Goal: Task Accomplishment & Management: Manage account settings

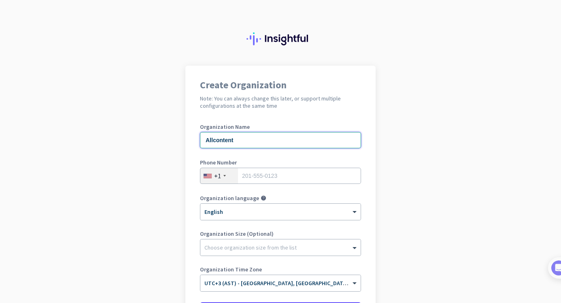
type input "Allcontent"
click at [236, 175] on div "+1" at bounding box center [219, 175] width 38 height 15
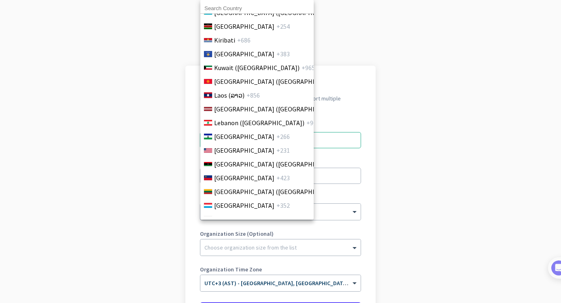
scroll to position [1608, 0]
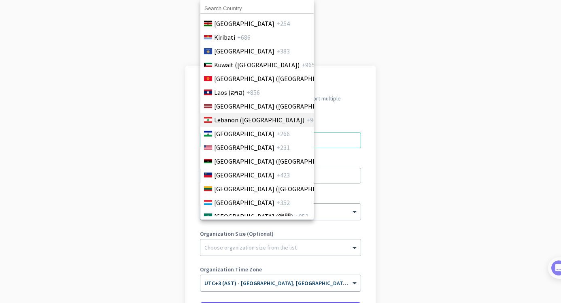
click at [228, 118] on span "Lebanon (‫[GEOGRAPHIC_DATA]‬‎)" at bounding box center [259, 120] width 90 height 10
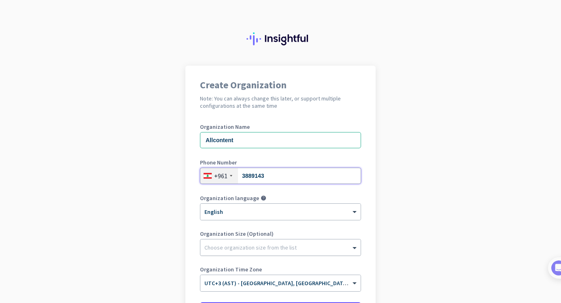
type input "3889143"
click at [264, 250] on div "Choose organization size from the list" at bounding box center [250, 247] width 92 height 7
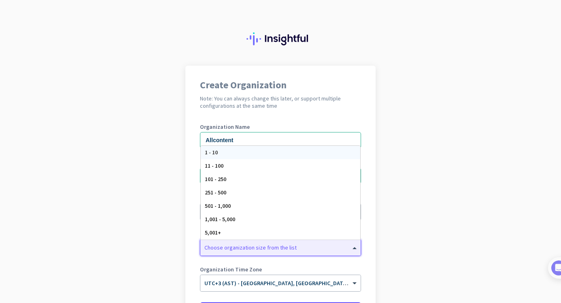
click at [257, 151] on div "1 - 10" at bounding box center [281, 152] width 160 height 13
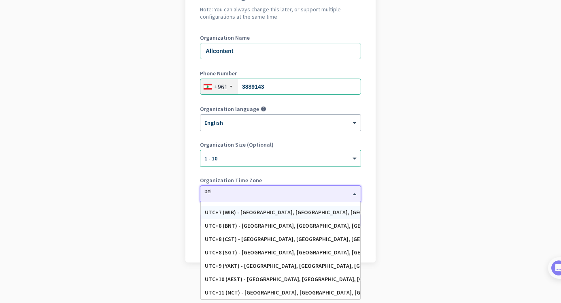
scroll to position [0, 0]
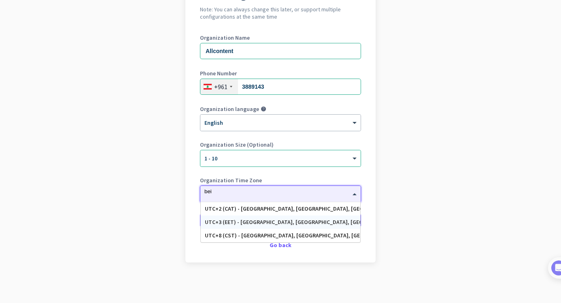
type input "beir"
click at [283, 225] on div "UTC+3 (EET) - [GEOGRAPHIC_DATA], [GEOGRAPHIC_DATA], [GEOGRAPHIC_DATA], [GEOGRAP…" at bounding box center [280, 222] width 151 height 7
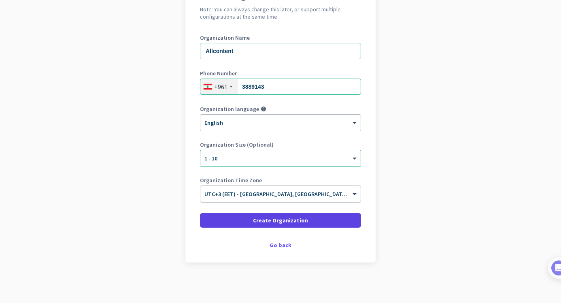
click at [278, 220] on span "Create Organization" at bounding box center [280, 220] width 55 height 8
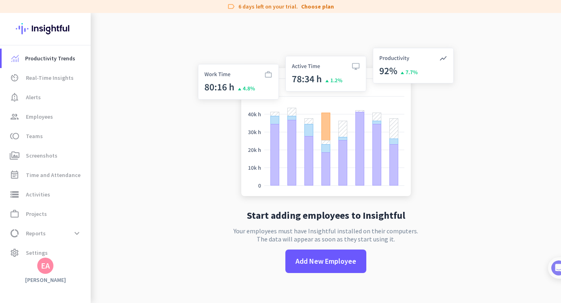
click at [278, 220] on h2 "Start adding employees to Insightful" at bounding box center [326, 216] width 158 height 10
drag, startPoint x: 307, startPoint y: 269, endPoint x: 204, endPoint y: 254, distance: 103.9
click at [204, 254] on div "Start adding employees to Insightful Your employees must have Insightful instal…" at bounding box center [326, 164] width 268 height 303
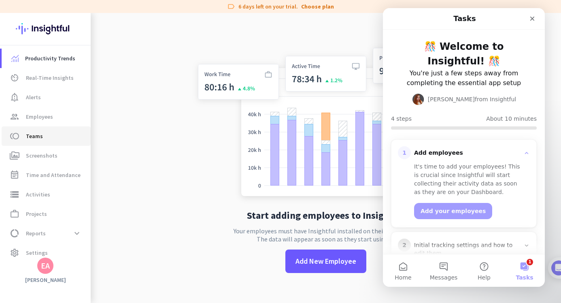
click at [42, 134] on span "toll Teams" at bounding box center [46, 136] width 76 height 10
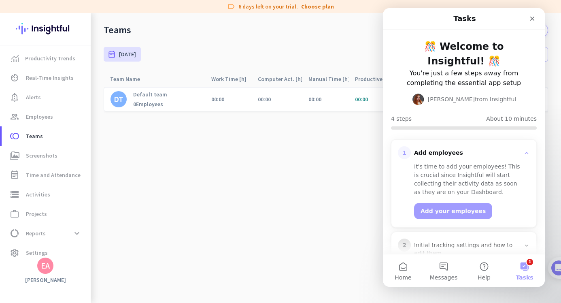
click at [178, 138] on cdk-virtual-scroll-viewport "DT Default team 0 Employees 00:00 00:00 00:00 00:00 00:00 00:00 00:00 00:00 0% …" at bounding box center [326, 195] width 445 height 216
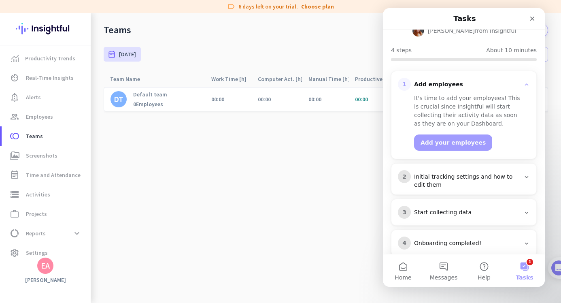
scroll to position [68, 0]
click at [532, 21] on icon "Close" at bounding box center [532, 18] width 6 height 6
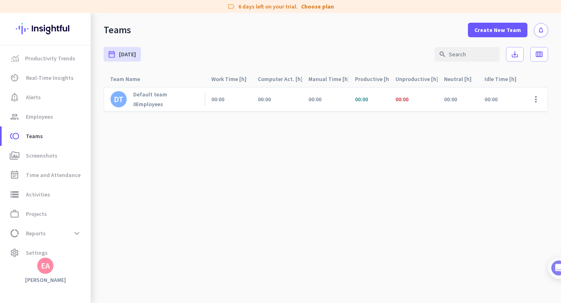
scroll to position [0, 0]
click at [56, 154] on span "perm_media Screenshots" at bounding box center [46, 156] width 76 height 10
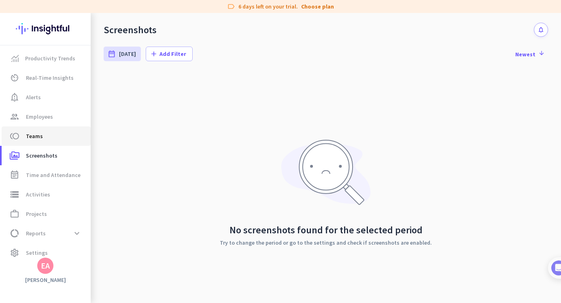
click at [36, 137] on span "Teams" at bounding box center [34, 136] width 17 height 10
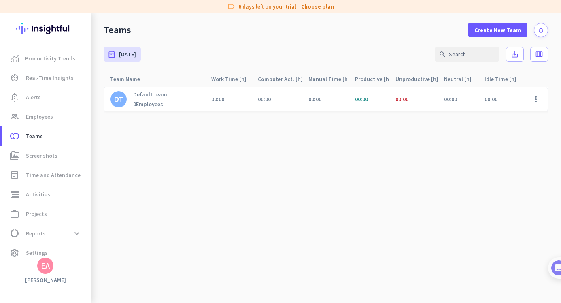
click at [470, 30] on div "Teams Create New Team notifications" at bounding box center [326, 25] width 470 height 24
click at [482, 30] on span "Create New Team" at bounding box center [497, 30] width 47 height 8
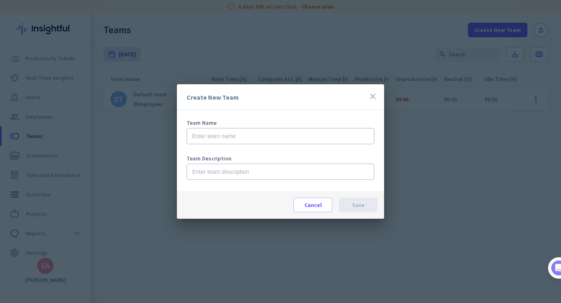
click at [371, 95] on icon "close" at bounding box center [373, 96] width 10 height 10
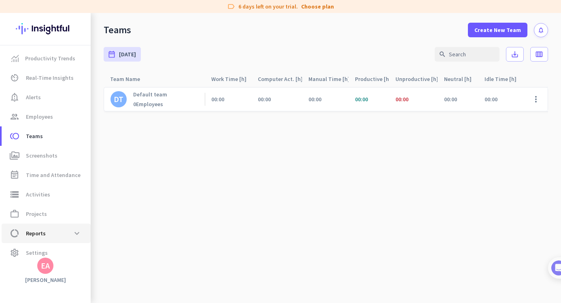
click at [38, 238] on span "Reports" at bounding box center [36, 233] width 20 height 10
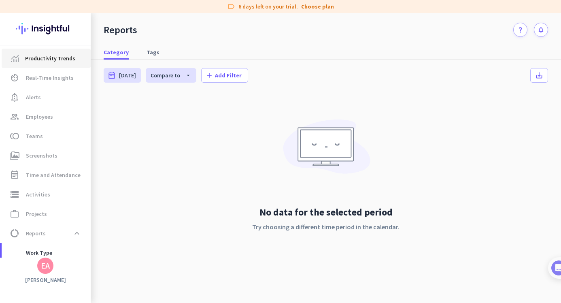
click at [45, 61] on span "Productivity Trends" at bounding box center [50, 58] width 50 height 10
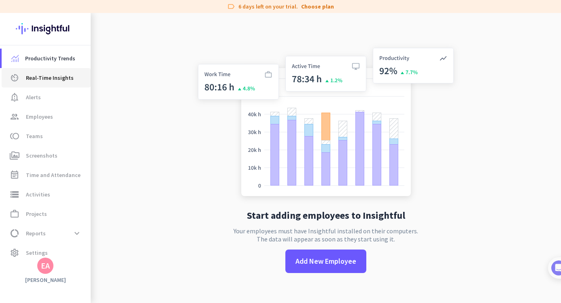
click at [51, 74] on span "Real-Time Insights" at bounding box center [50, 78] width 48 height 10
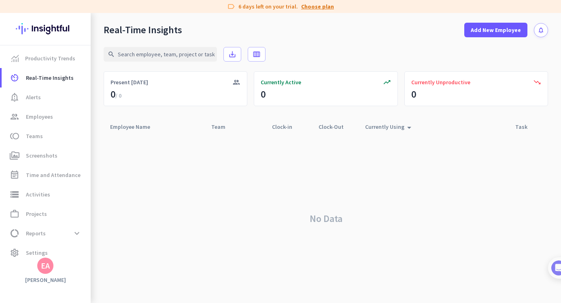
click at [310, 6] on link "Choose plan" at bounding box center [317, 6] width 33 height 8
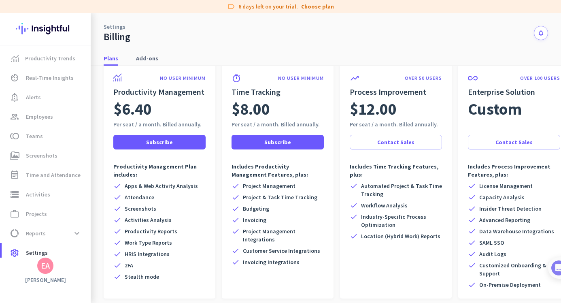
scroll to position [40, 0]
click at [150, 57] on span "Add-ons" at bounding box center [147, 58] width 22 height 8
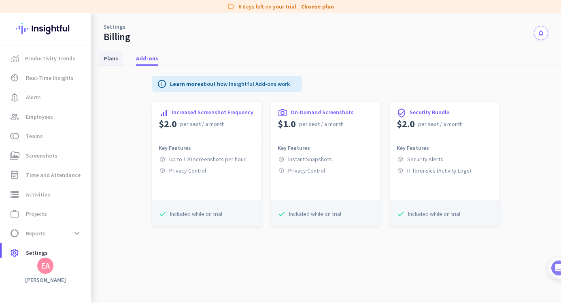
click at [110, 53] on span "Plans" at bounding box center [111, 58] width 15 height 15
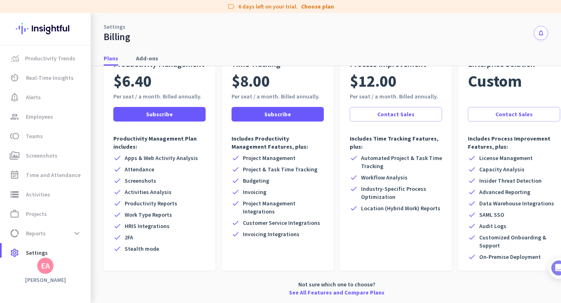
scroll to position [68, 0]
click at [60, 234] on span "data_usage Reports expand_more" at bounding box center [46, 233] width 76 height 15
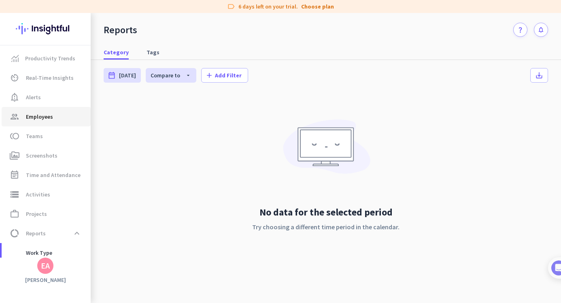
click at [61, 118] on span "group Employees" at bounding box center [46, 117] width 76 height 10
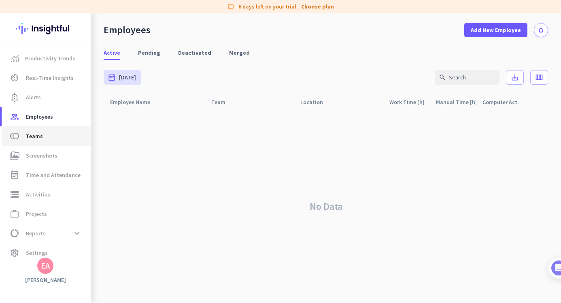
click at [66, 137] on span "toll Teams" at bounding box center [46, 136] width 76 height 10
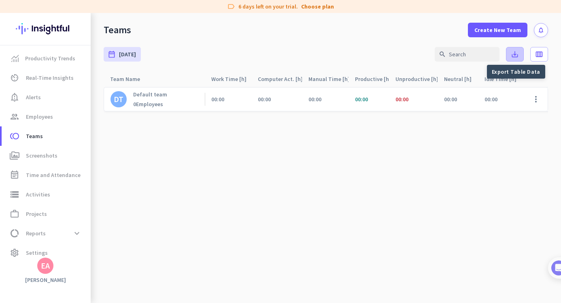
click at [513, 52] on icon "save_alt" at bounding box center [515, 54] width 8 height 8
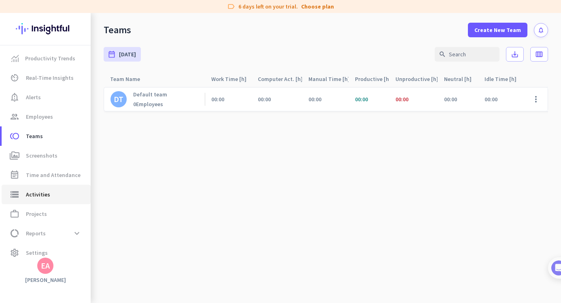
click at [52, 188] on link "storage Activities" at bounding box center [46, 194] width 89 height 19
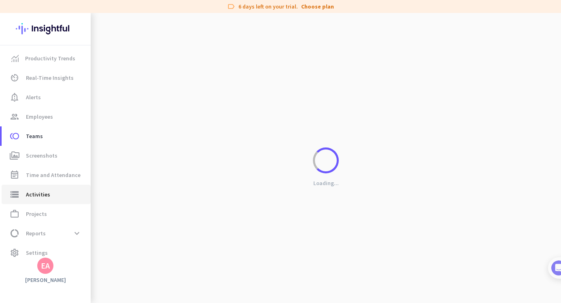
type input "[DATE]"
click at [50, 248] on span "settings Settings" at bounding box center [46, 253] width 76 height 10
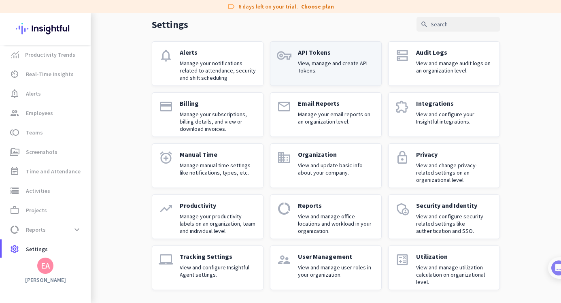
scroll to position [35, 0]
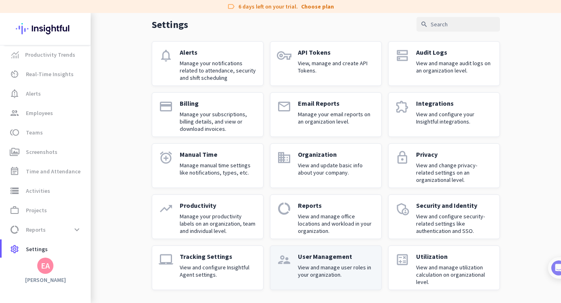
click at [308, 254] on p "User Management" at bounding box center [336, 256] width 77 height 8
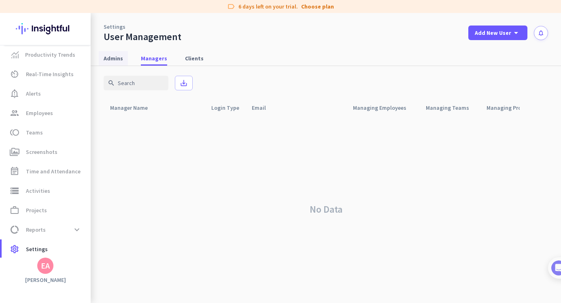
click at [125, 59] on link "Admins" at bounding box center [113, 58] width 29 height 15
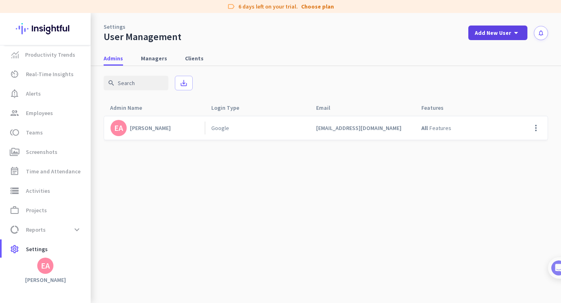
click at [499, 36] on span "Add New User" at bounding box center [493, 33] width 36 height 8
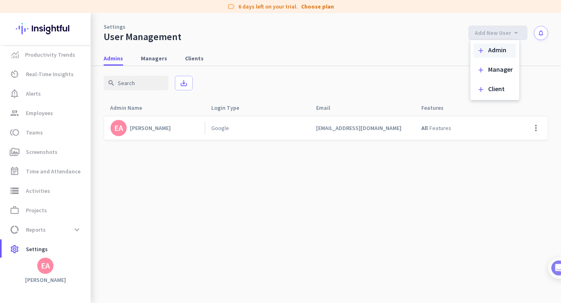
click at [491, 49] on div "Admin" at bounding box center [497, 51] width 18 height 8
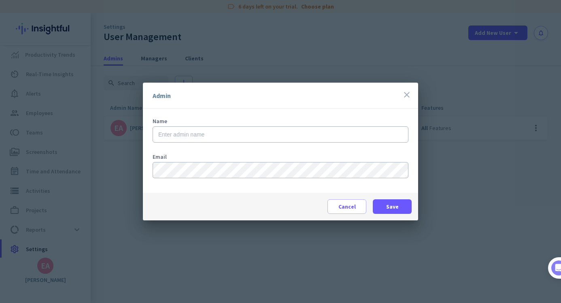
click at [277, 125] on div "Name" at bounding box center [281, 134] width 256 height 32
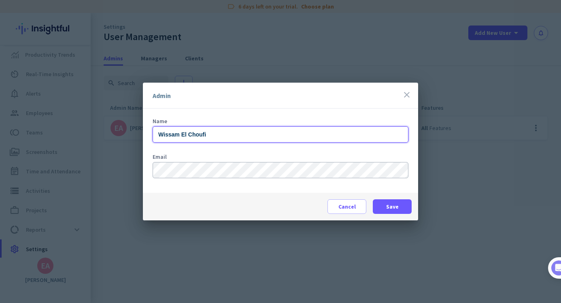
type input "Wissam El Choufi"
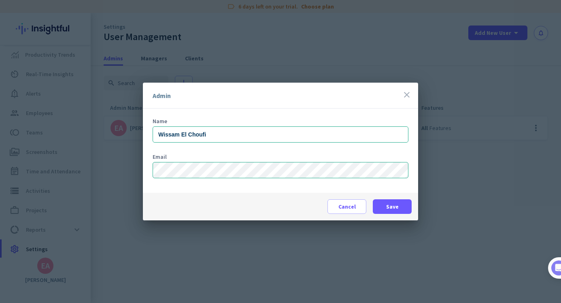
click at [248, 197] on div "Cancel Save" at bounding box center [280, 207] width 275 height 28
click at [387, 208] on span "Save" at bounding box center [392, 206] width 13 height 8
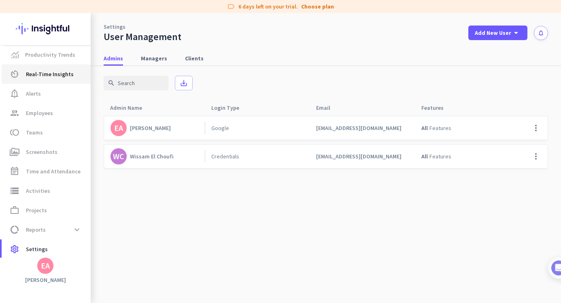
click at [47, 73] on span "Real-Time Insights" at bounding box center [50, 74] width 48 height 10
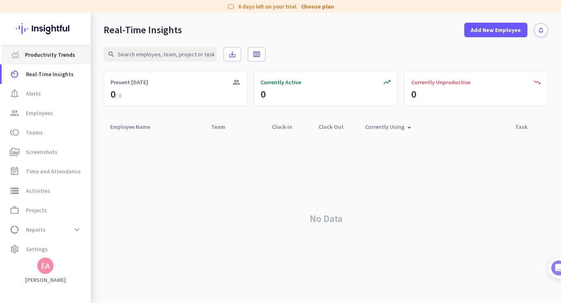
click at [53, 60] on link "Productivity Trends" at bounding box center [46, 54] width 89 height 19
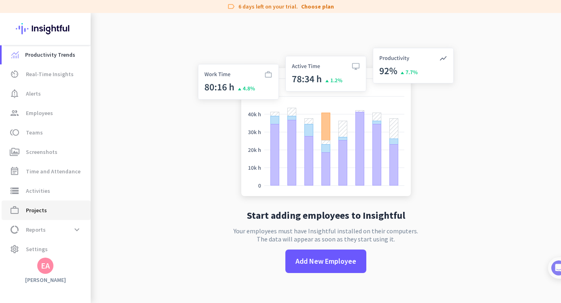
click at [32, 208] on span "Projects" at bounding box center [36, 210] width 21 height 10
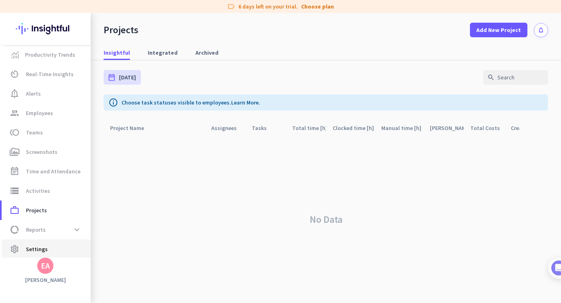
click at [35, 246] on span "Settings" at bounding box center [37, 249] width 22 height 10
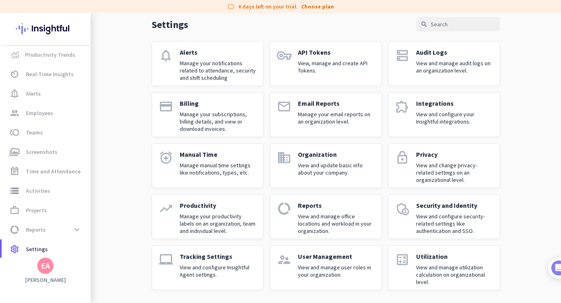
scroll to position [35, 0]
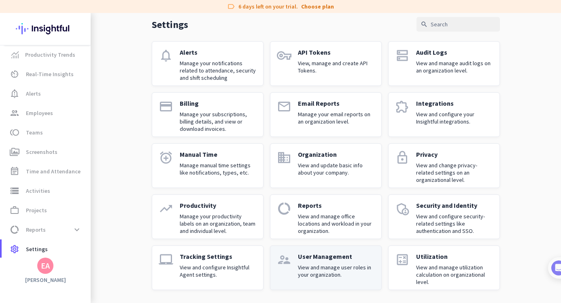
click at [339, 258] on p "User Management" at bounding box center [336, 256] width 77 height 8
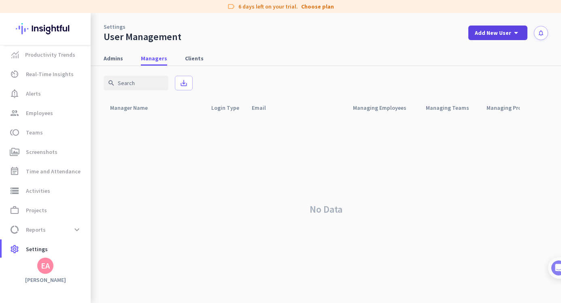
click at [501, 38] on span at bounding box center [497, 32] width 59 height 19
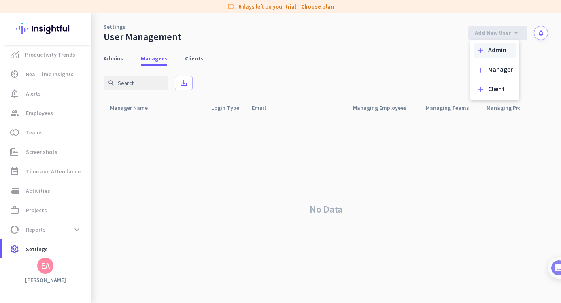
click at [496, 51] on div "Admin" at bounding box center [497, 51] width 18 height 8
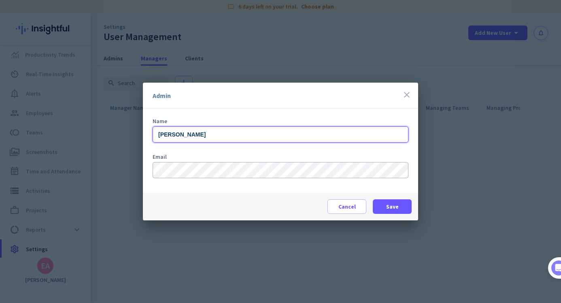
type input "[PERSON_NAME]"
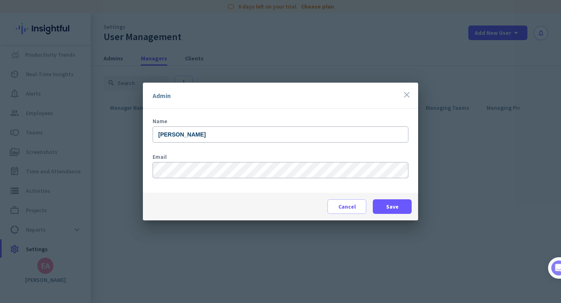
click at [317, 180] on div "Email" at bounding box center [281, 170] width 256 height 32
click at [395, 213] on span at bounding box center [392, 206] width 39 height 19
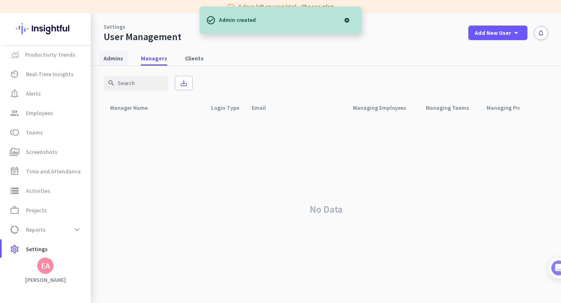
click at [125, 53] on link "Admins" at bounding box center [113, 58] width 29 height 15
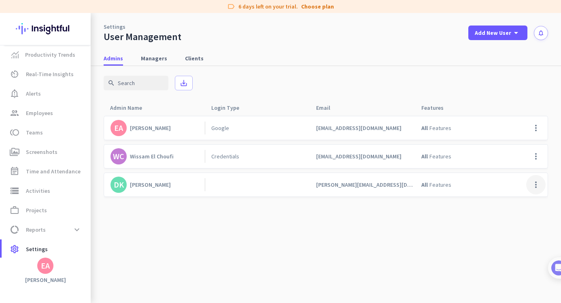
click at [534, 189] on span at bounding box center [535, 184] width 19 height 19
click at [520, 199] on span "Edit" at bounding box center [519, 202] width 39 height 8
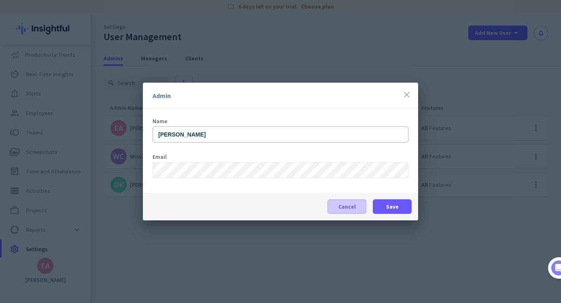
click at [342, 206] on span "Cancel" at bounding box center [346, 206] width 17 height 8
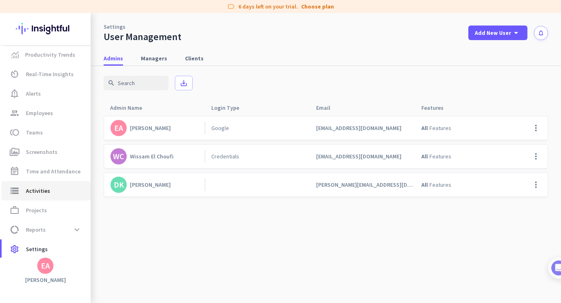
click at [50, 189] on span "storage Activities" at bounding box center [46, 191] width 76 height 10
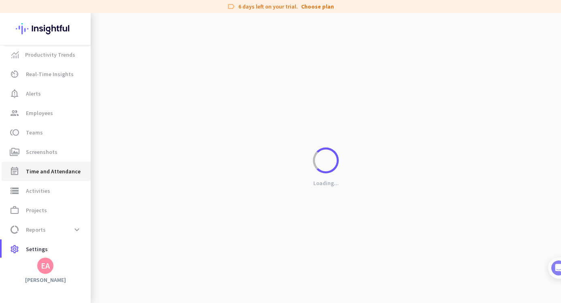
click at [60, 174] on span "Time and Attendance" at bounding box center [53, 171] width 55 height 10
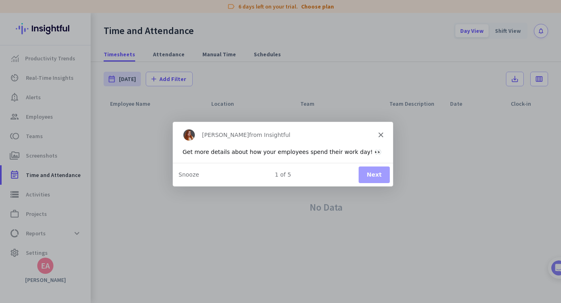
click at [380, 128] on div "[PERSON_NAME] from Insightful" at bounding box center [282, 134] width 220 height 26
click at [379, 129] on div "[PERSON_NAME] from Insightful" at bounding box center [282, 134] width 220 height 26
click at [380, 131] on div "[PERSON_NAME] from Insightful" at bounding box center [282, 134] width 220 height 26
click at [380, 132] on icon "Close" at bounding box center [380, 134] width 5 height 5
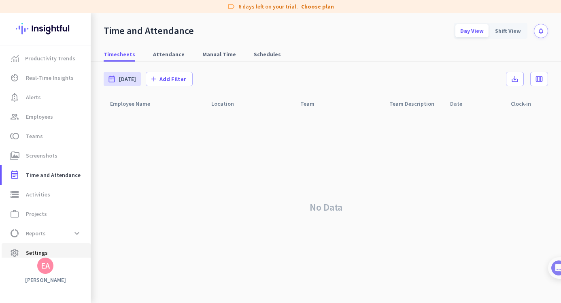
click at [36, 255] on span "Settings" at bounding box center [37, 253] width 22 height 10
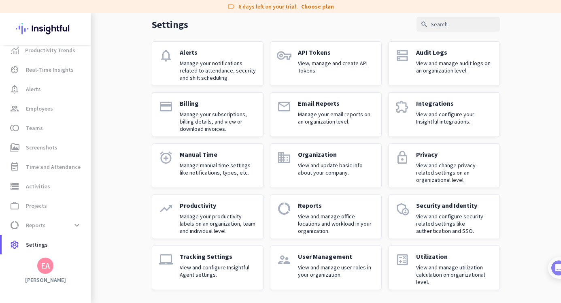
scroll to position [35, 0]
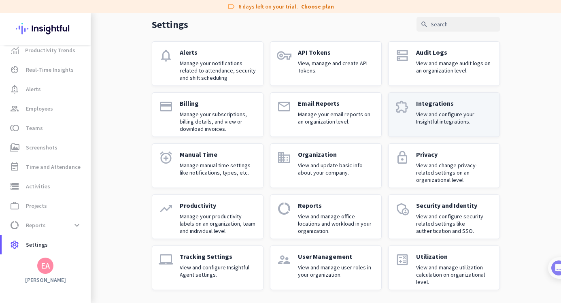
click at [445, 115] on p "View and configure your Insightful integrations." at bounding box center [454, 118] width 77 height 15
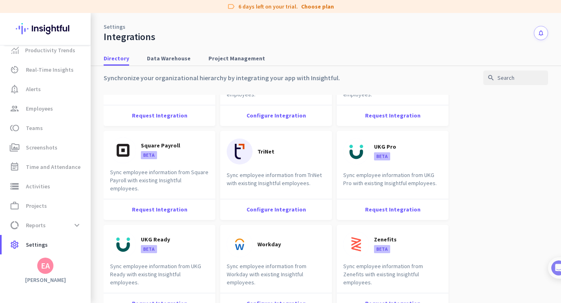
scroll to position [1280, 0]
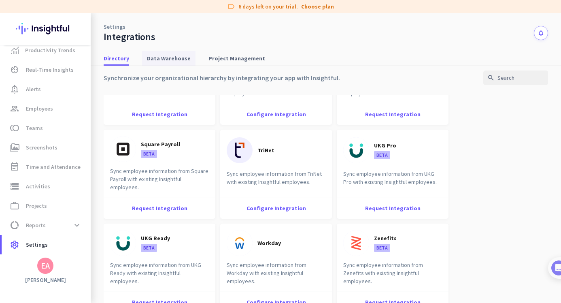
click at [175, 63] on span "Data Warehouse" at bounding box center [169, 58] width 44 height 15
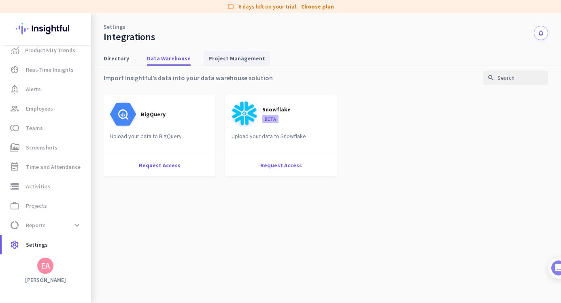
click at [241, 57] on span "Project Management" at bounding box center [236, 58] width 57 height 8
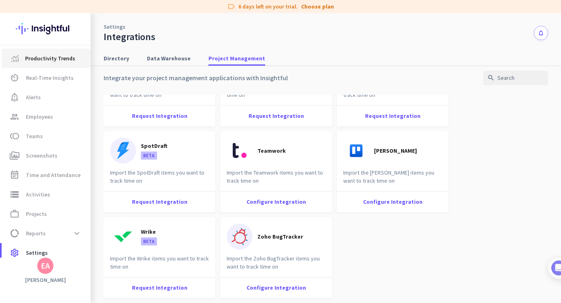
click at [45, 57] on span "Productivity Trends" at bounding box center [50, 58] width 50 height 10
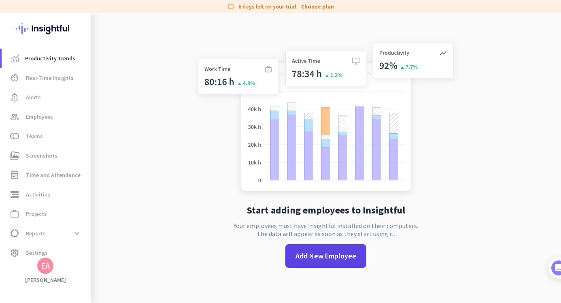
click at [310, 257] on span "Add New Employee" at bounding box center [326, 256] width 61 height 11
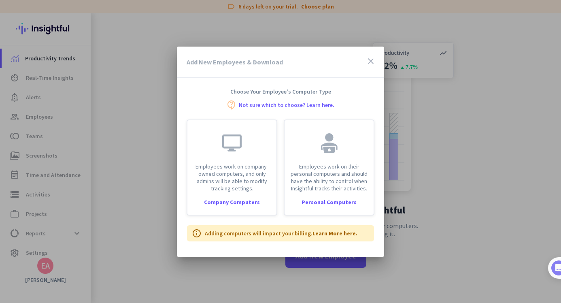
click at [370, 62] on icon "close" at bounding box center [371, 61] width 10 height 10
